Goal: Task Accomplishment & Management: Manage account settings

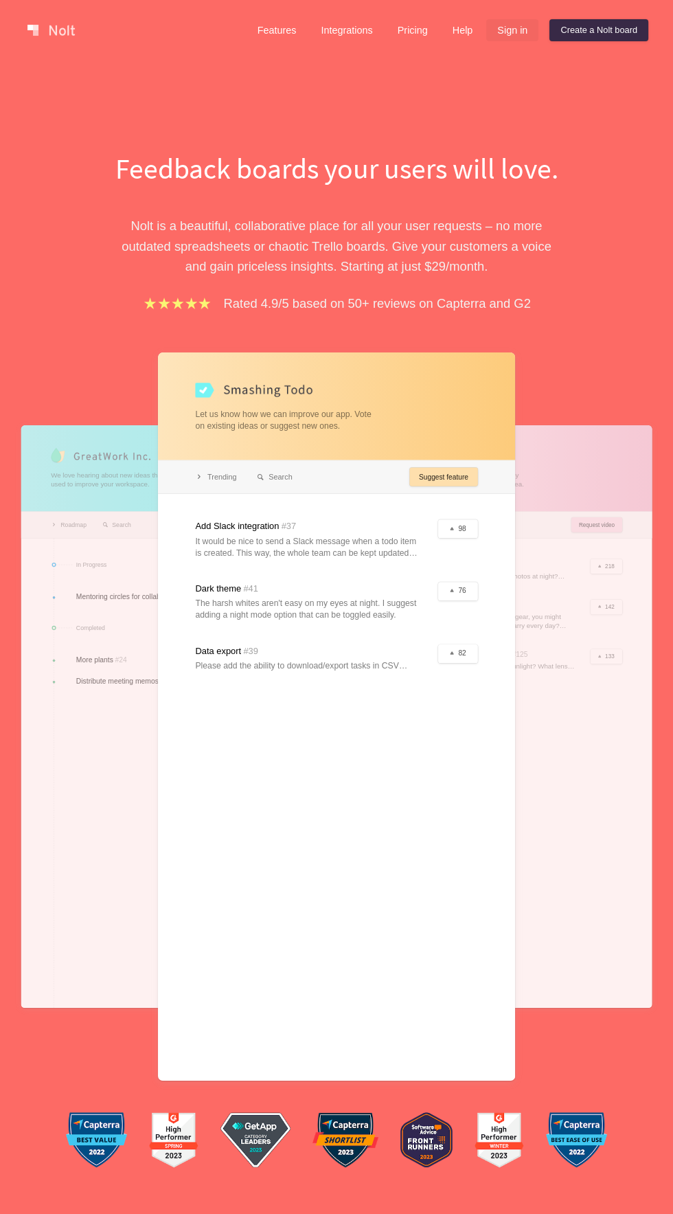
click at [500, 23] on link "Sign in" at bounding box center [513, 30] width 52 height 22
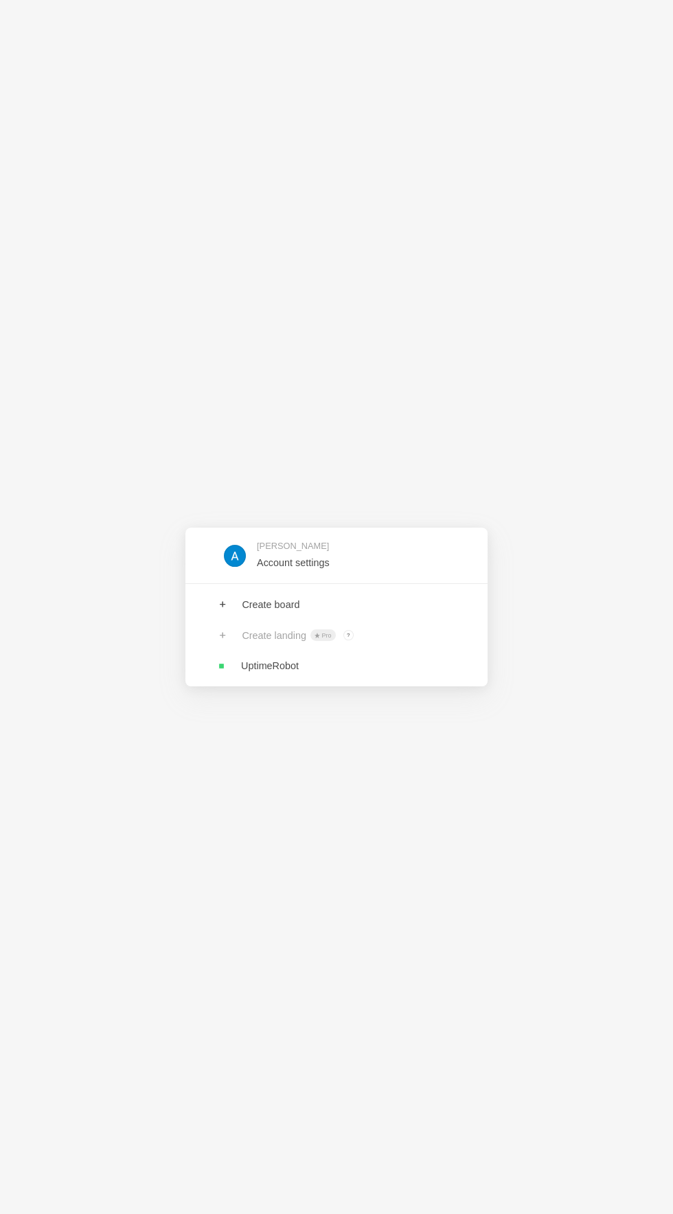
click at [427, 571] on link at bounding box center [337, 555] width 302 height 45
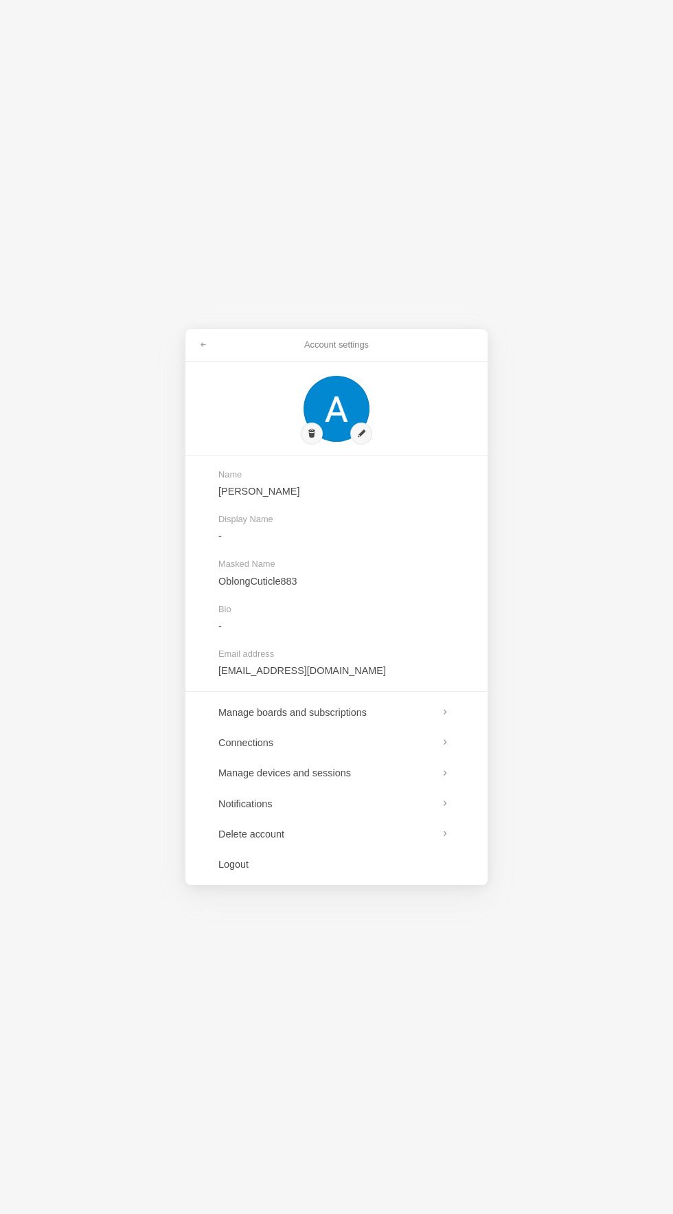
click at [443, 751] on link at bounding box center [337, 743] width 302 height 30
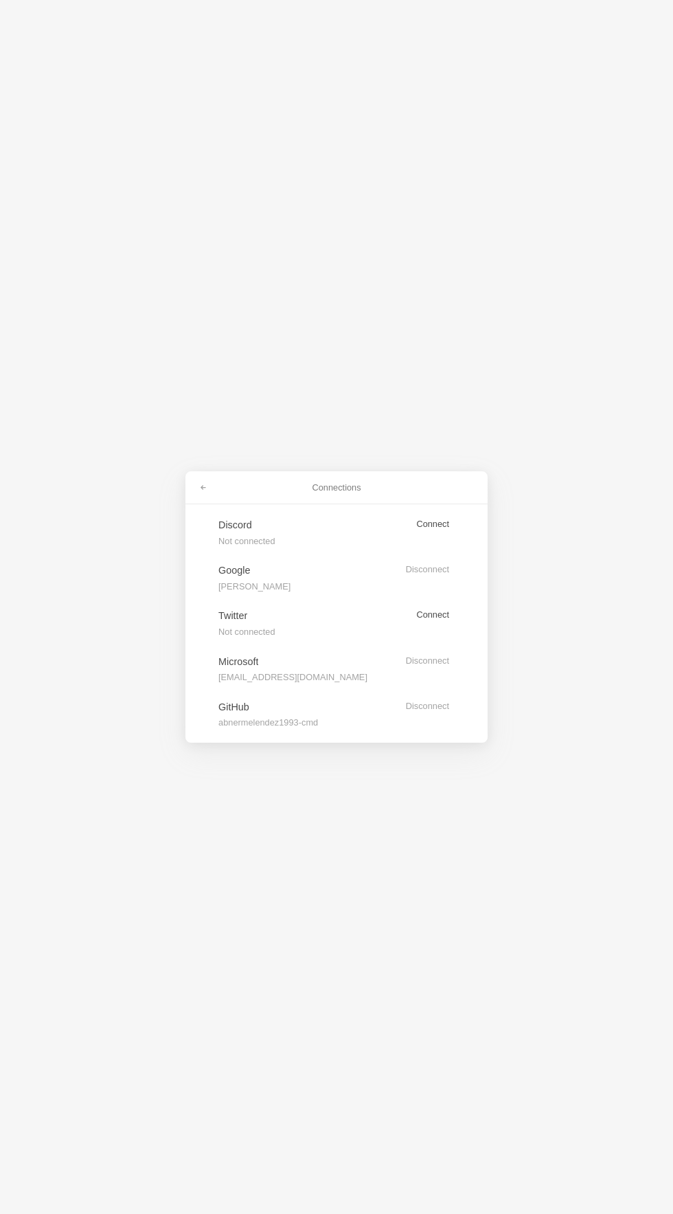
click at [438, 527] on link at bounding box center [337, 532] width 302 height 45
click at [324, 680] on link at bounding box center [337, 669] width 302 height 45
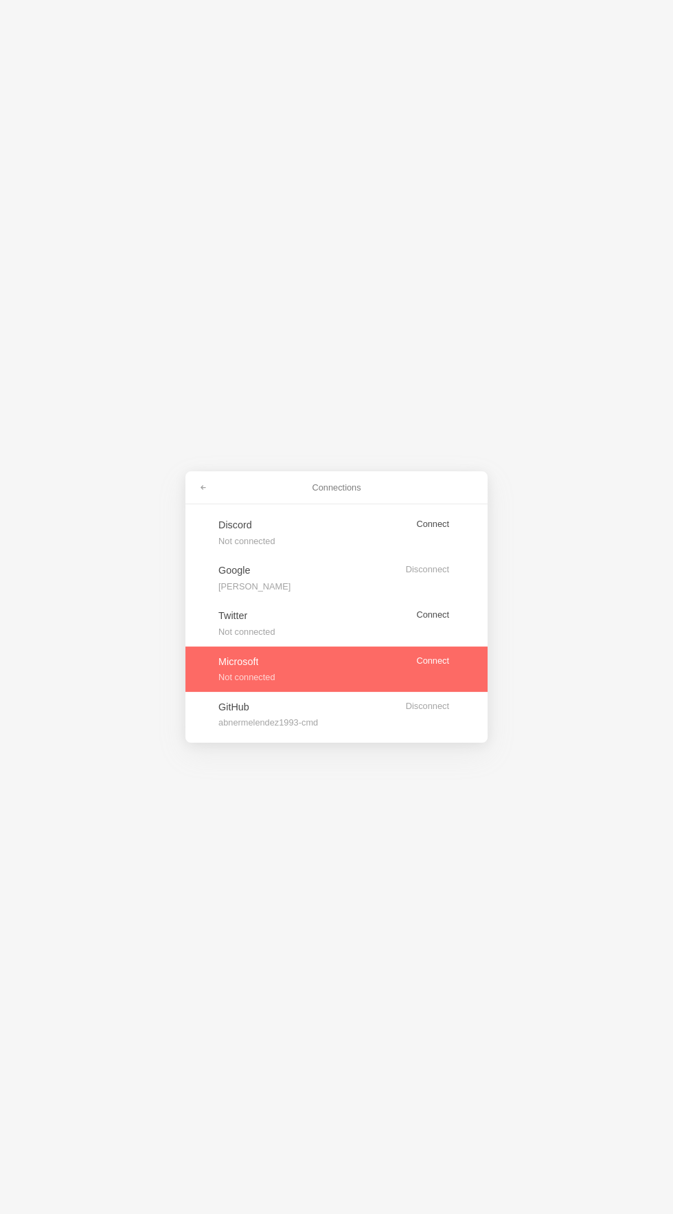
click at [431, 671] on link at bounding box center [337, 669] width 302 height 45
